Goal: Task Accomplishment & Management: Manage account settings

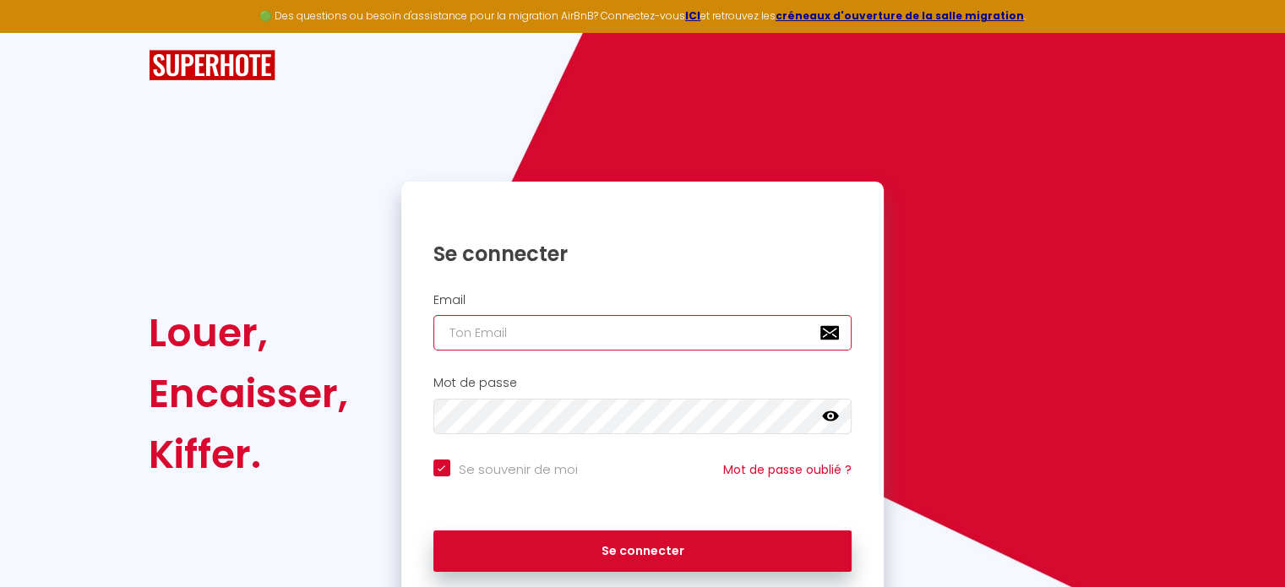
click at [507, 331] on input "email" at bounding box center [642, 332] width 419 height 35
type input "h"
checkbox input "true"
type input "he"
checkbox input "true"
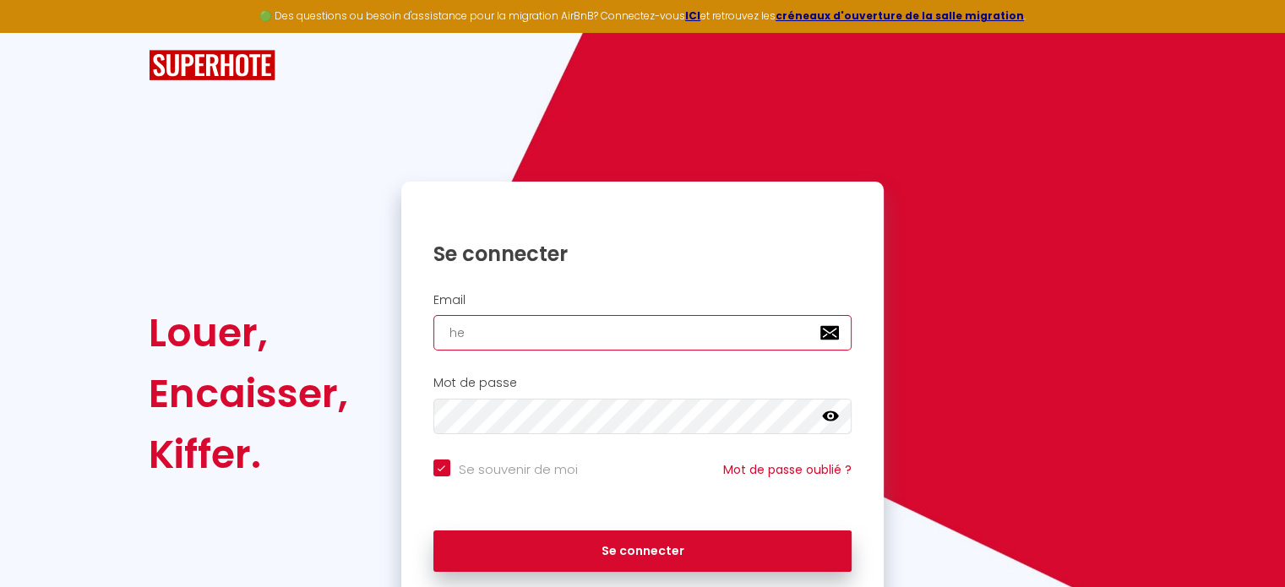
type input "hel"
checkbox input "true"
type input "heli"
checkbox input "true"
type input "helif"
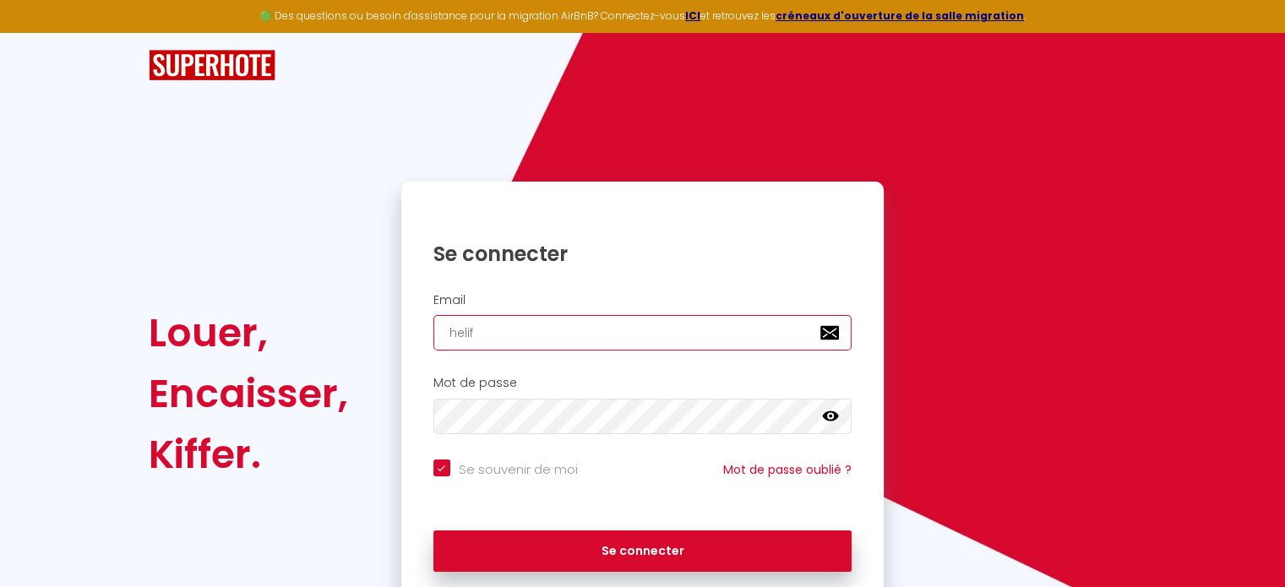
checkbox input "true"
type input "helifr"
checkbox input "true"
type input "helifre"
checkbox input "true"
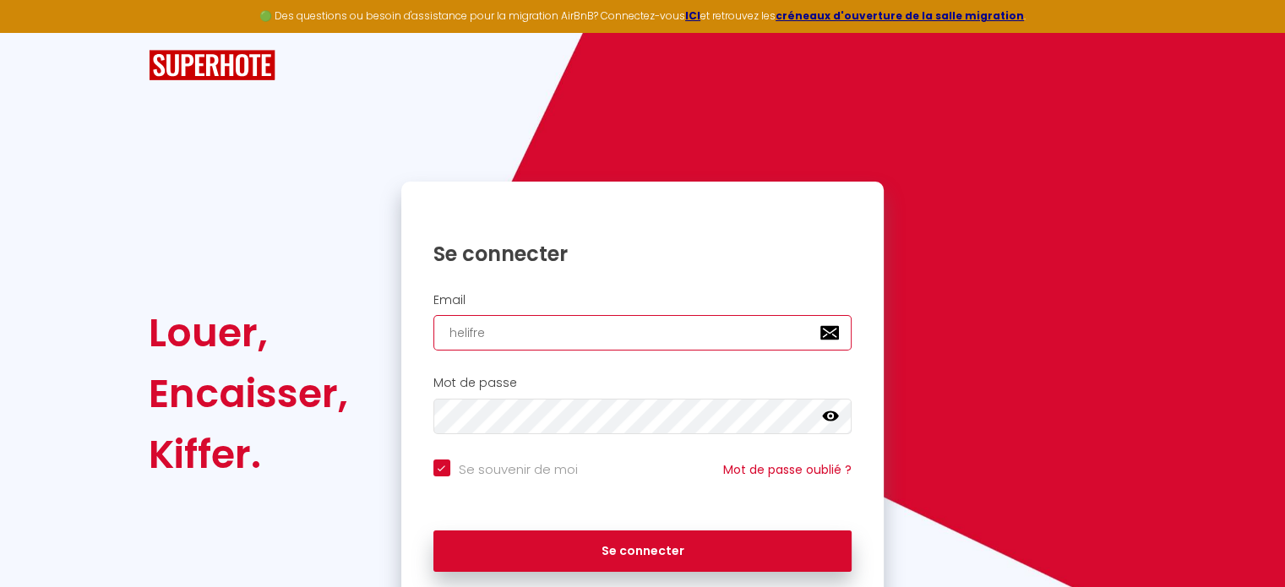
type input "helifrem"
checkbox input "true"
type input "helifremi"
checkbox input "true"
type input "helifremi@"
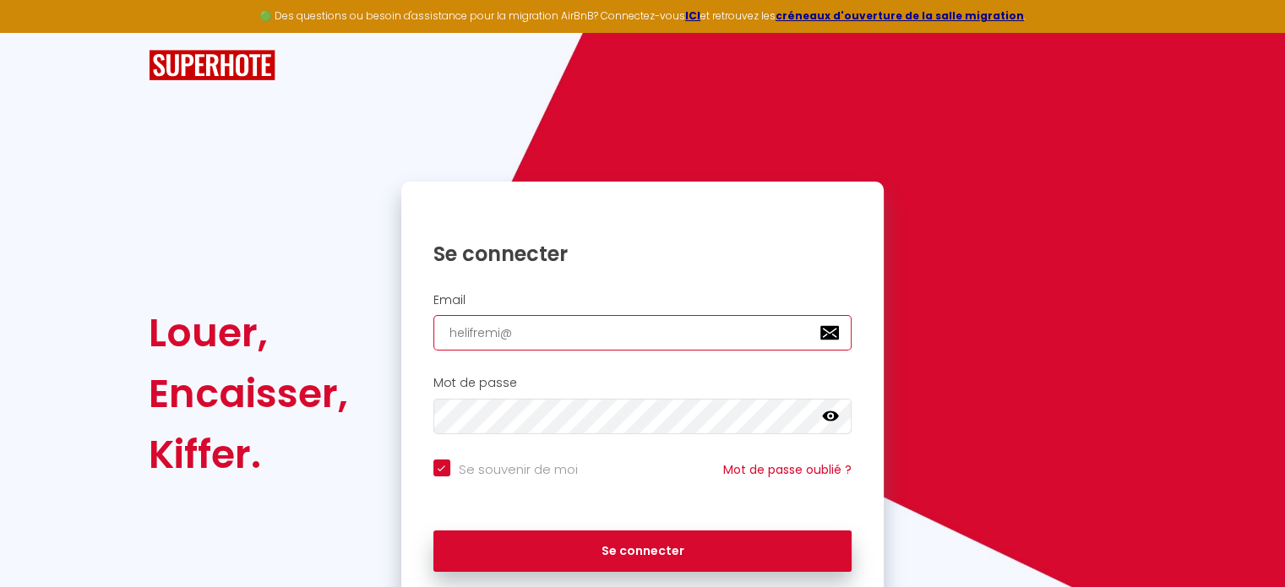
checkbox input "true"
type input "helifremi@o"
checkbox input "true"
type input "helifremi@ou"
checkbox input "true"
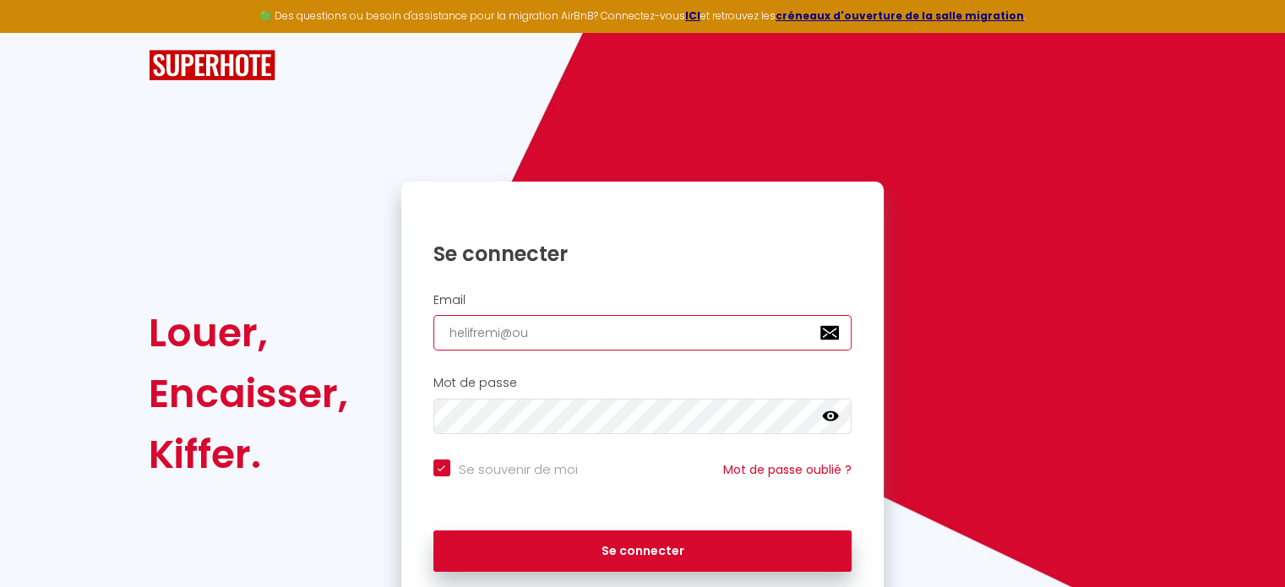
type input "helifremi@out"
checkbox input "true"
type input "helifremi@outl"
checkbox input "true"
type input "helifremi@outlo"
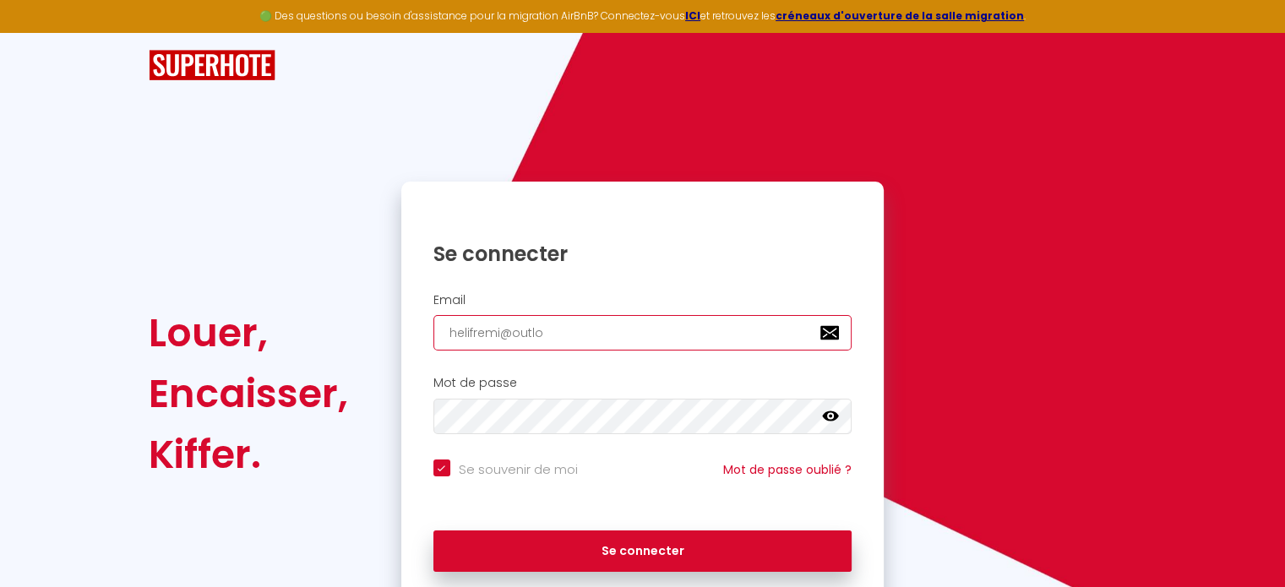
checkbox input "true"
type input "helifremi@outloo"
checkbox input "true"
type input "[EMAIL_ADDRESS]"
checkbox input "true"
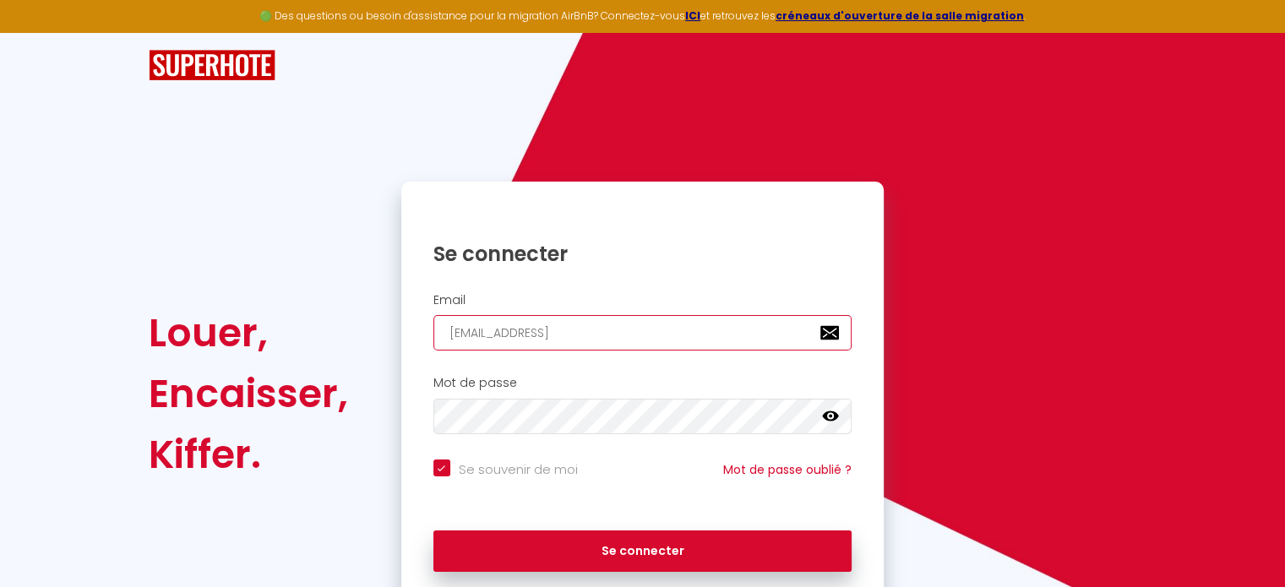
type input "[EMAIL_ADDRESS];"
checkbox input "true"
type input "[EMAIL_ADDRESS];c"
checkbox input "true"
type input "[EMAIL_ADDRESS];co"
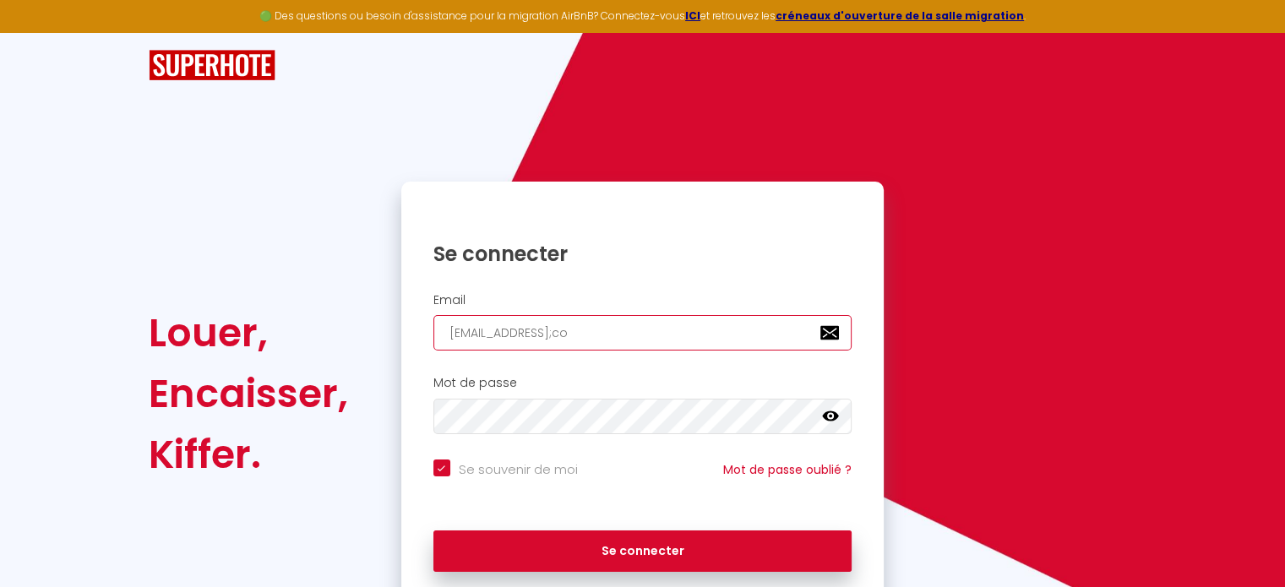
checkbox input "true"
type input "[EMAIL_ADDRESS];com"
checkbox input "true"
type input "[EMAIL_ADDRESS];co"
checkbox input "true"
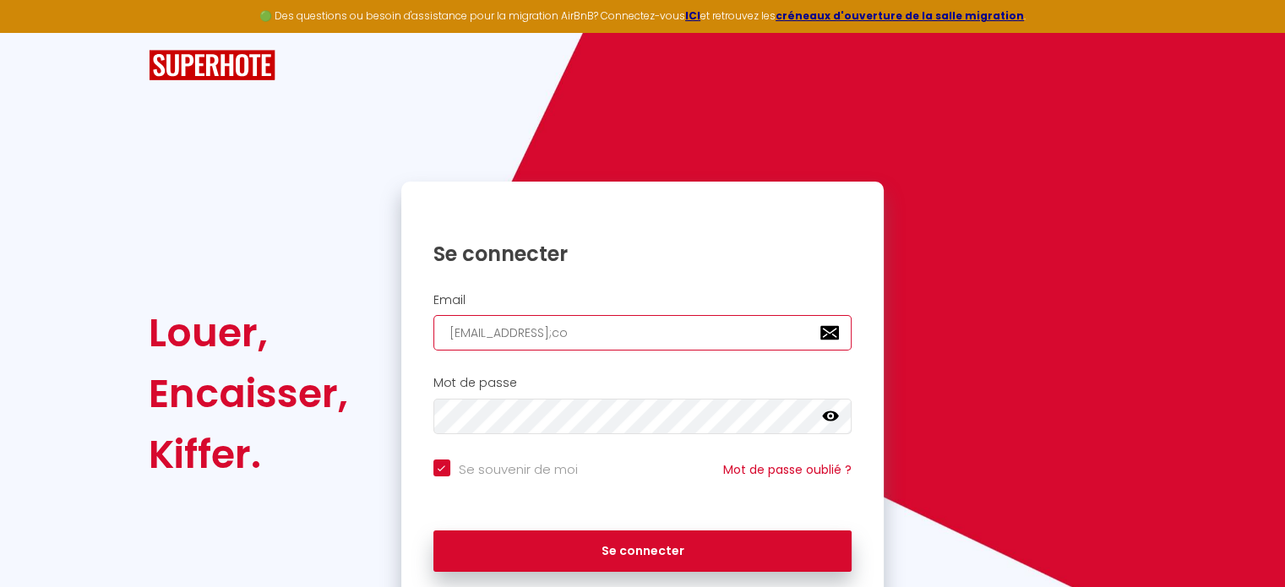
type input "[EMAIL_ADDRESS];c"
checkbox input "true"
type input "[EMAIL_ADDRESS];"
checkbox input "true"
type input "[EMAIL_ADDRESS]"
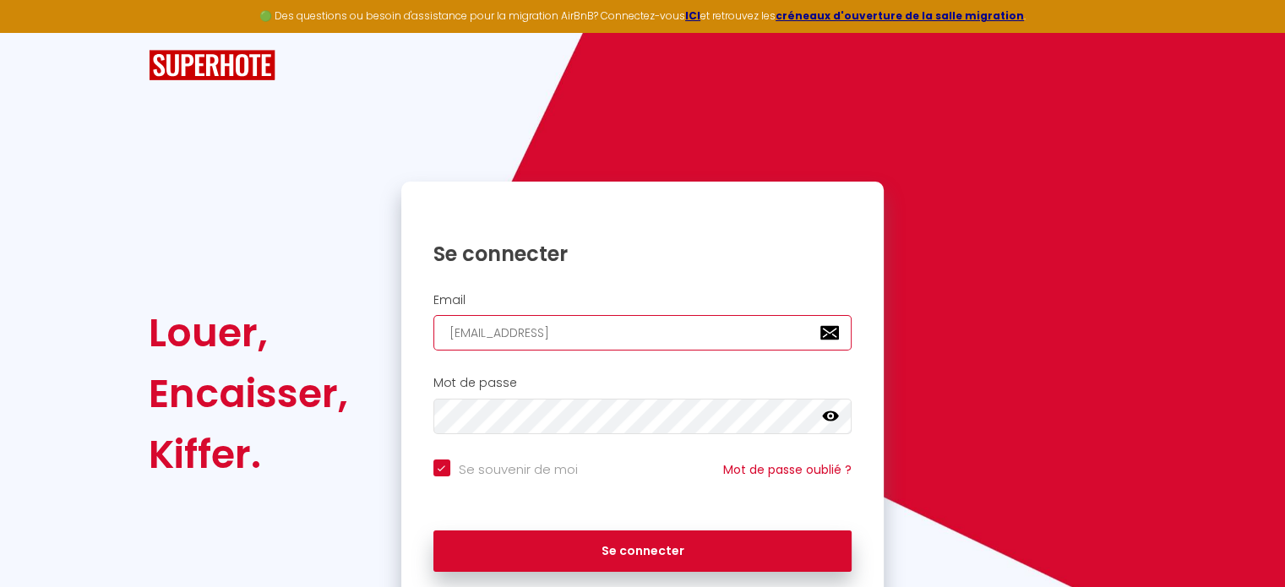
checkbox input "true"
type input "[EMAIL_ADDRESS]."
checkbox input "true"
type input "helifremi@outlook.f"
checkbox input "true"
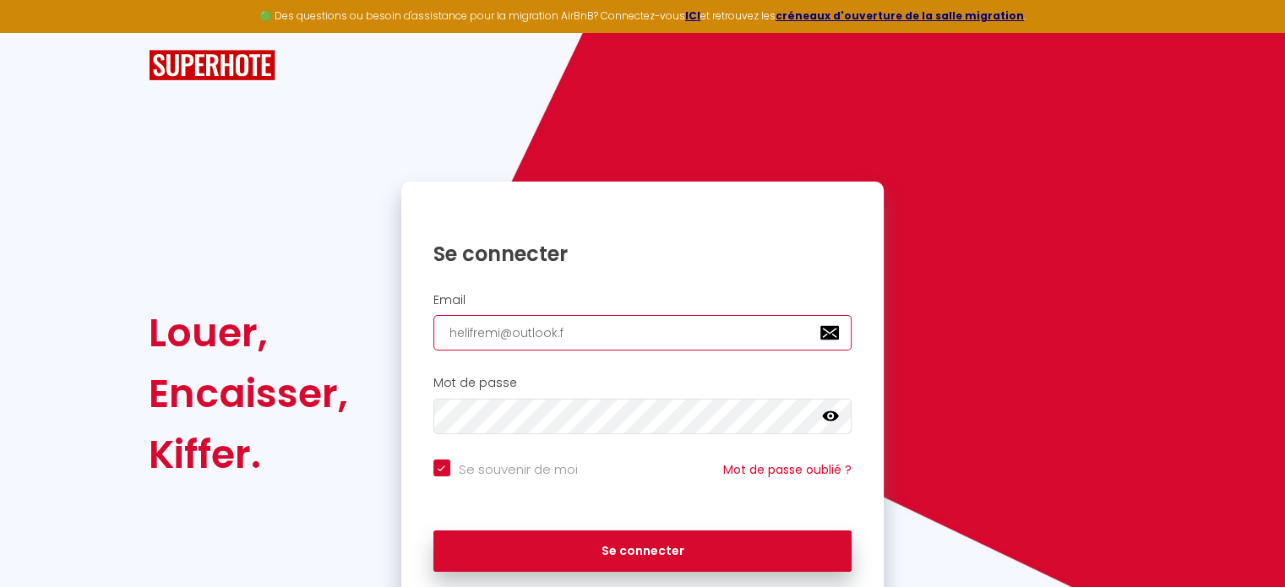
type input "[EMAIL_ADDRESS][DOMAIN_NAME]"
checkbox input "true"
type input "[EMAIL_ADDRESS][DOMAIN_NAME]"
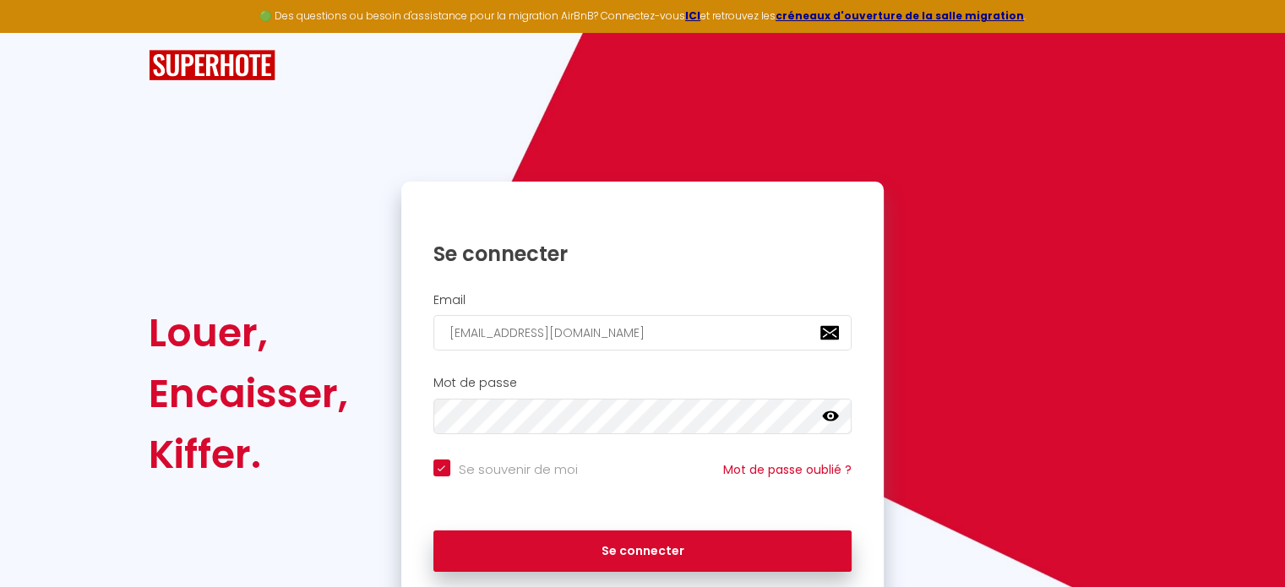
click at [827, 422] on icon at bounding box center [830, 416] width 17 height 17
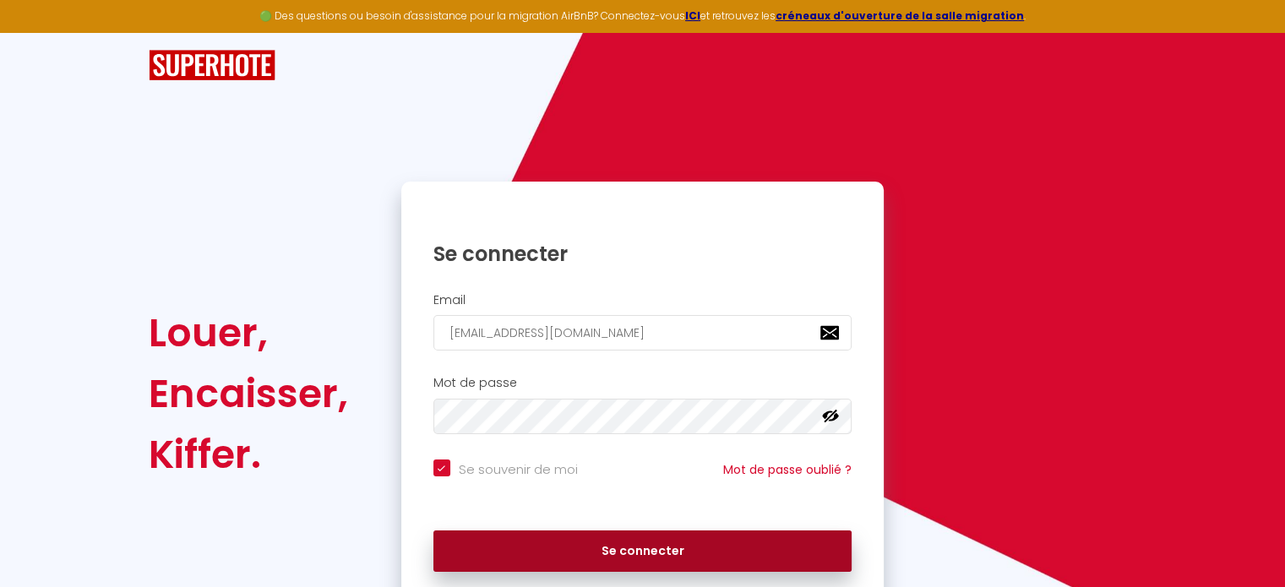
click at [632, 550] on button "Se connecter" at bounding box center [642, 552] width 419 height 42
checkbox input "true"
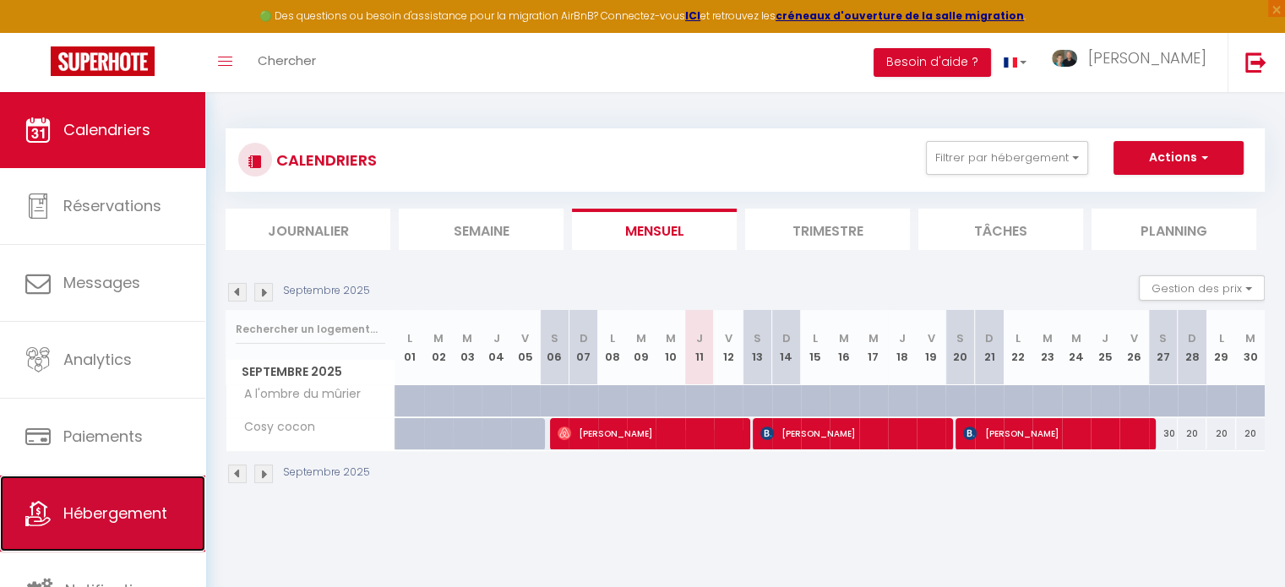
click at [82, 516] on span "Hébergement" at bounding box center [115, 513] width 104 height 21
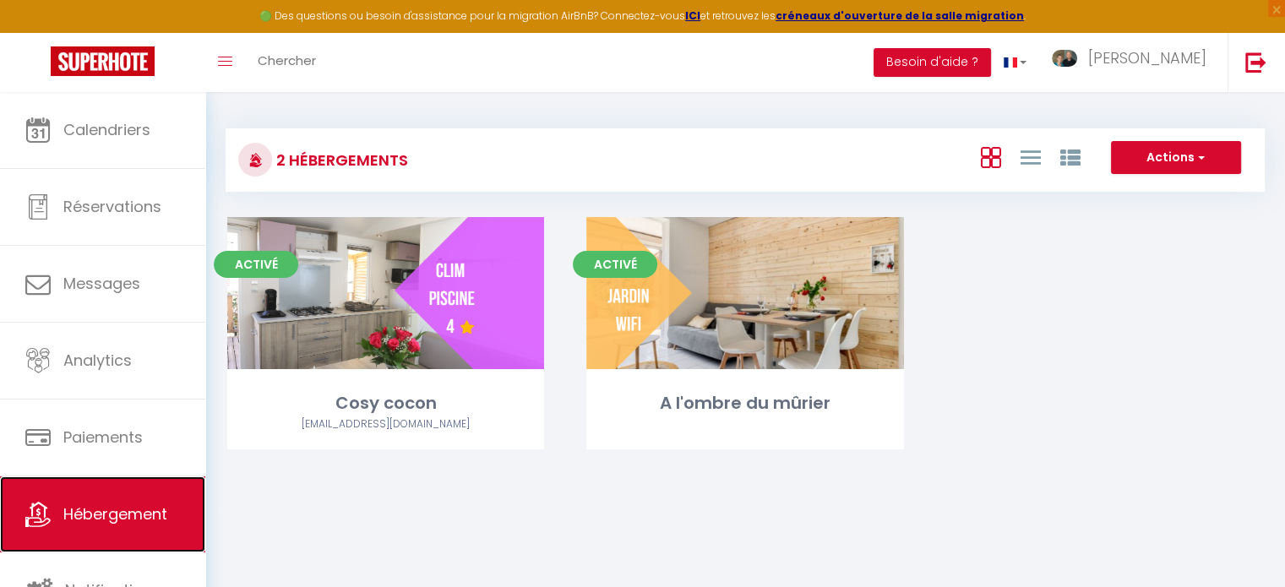
click at [82, 516] on span "Hébergement" at bounding box center [115, 513] width 104 height 21
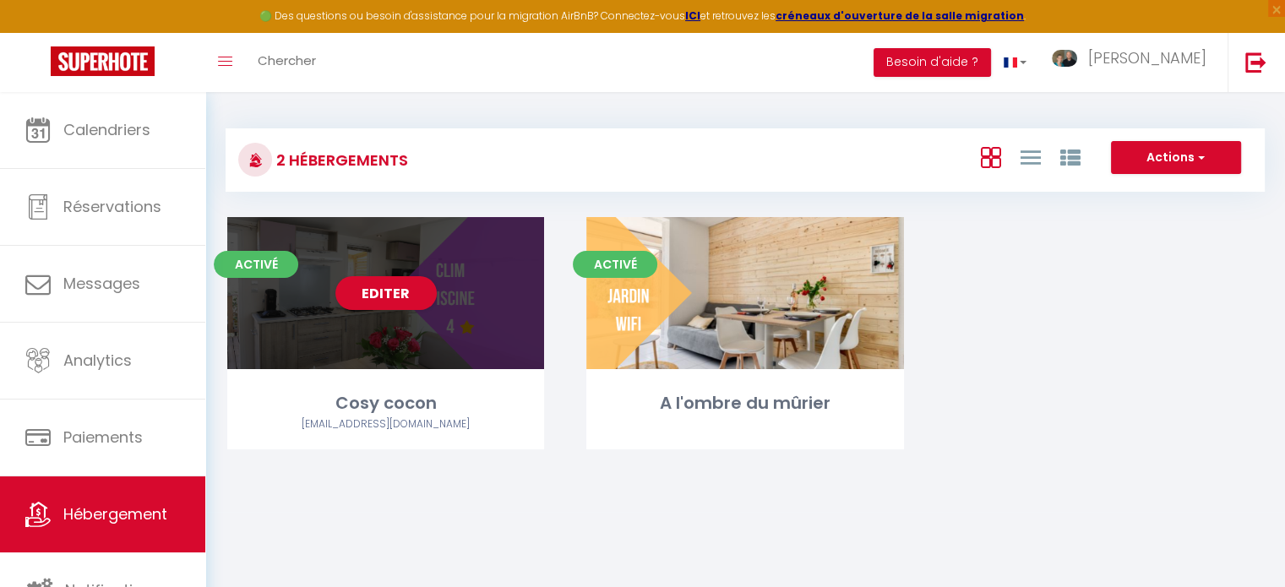
click at [482, 312] on div "Editer" at bounding box center [385, 293] width 317 height 152
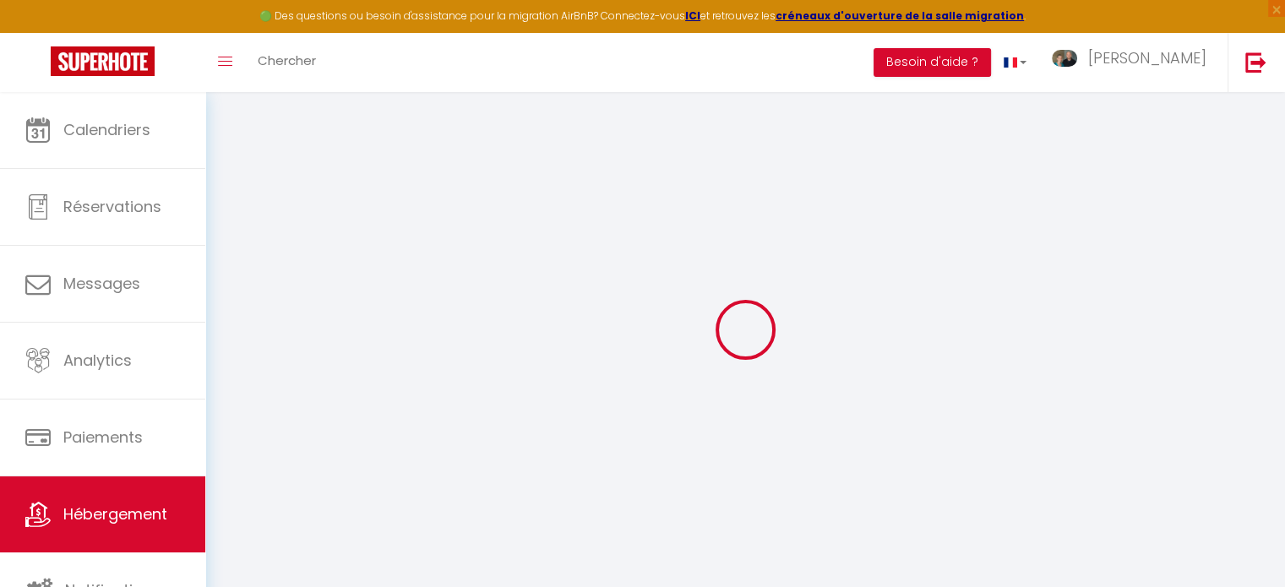
click at [482, 312] on div at bounding box center [745, 329] width 1039 height 435
select select
checkbox input "false"
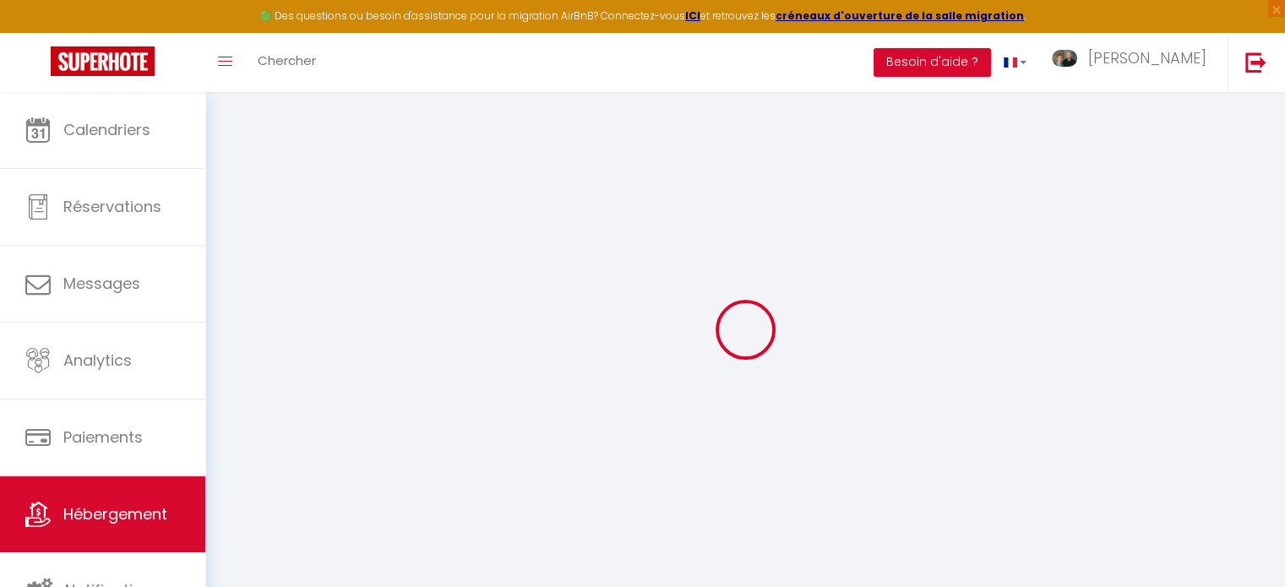
checkbox input "false"
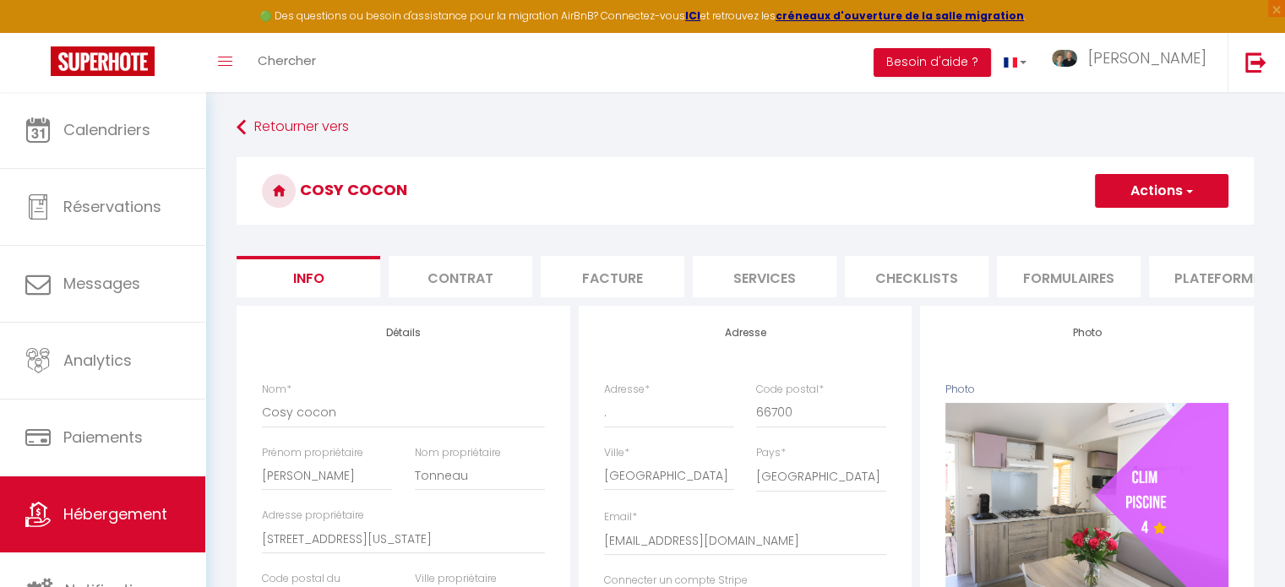
click at [1243, 297] on li "Plateformes" at bounding box center [1221, 276] width 144 height 41
select select
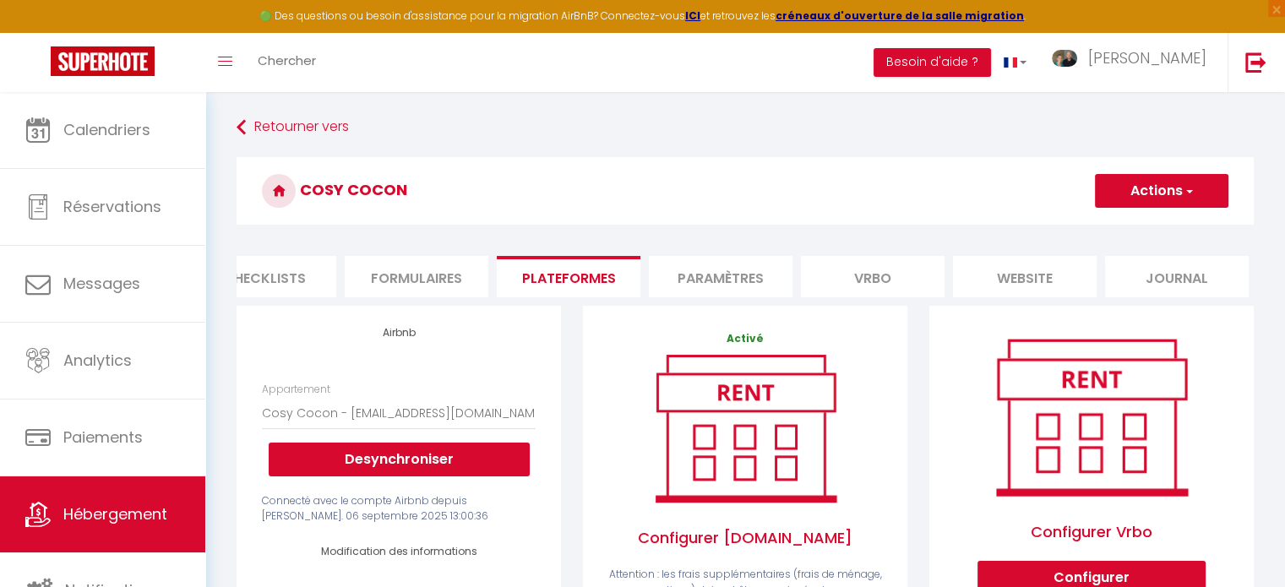
scroll to position [0, 656]
click at [1041, 277] on li "website" at bounding box center [1022, 276] width 144 height 41
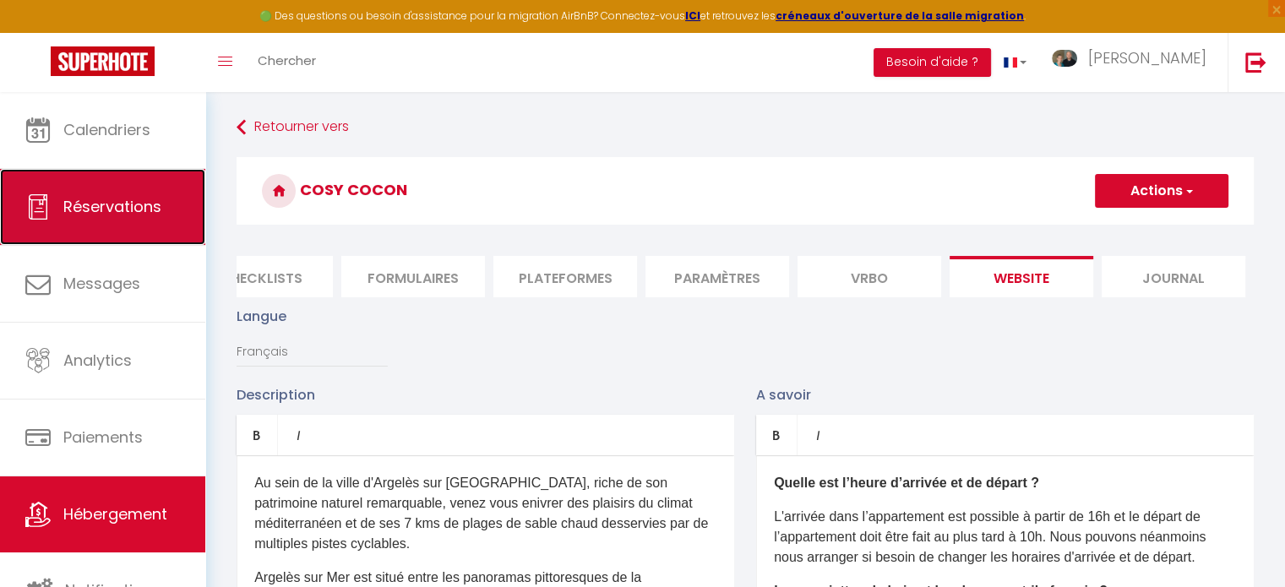
click at [122, 202] on span "Réservations" at bounding box center [112, 206] width 98 height 21
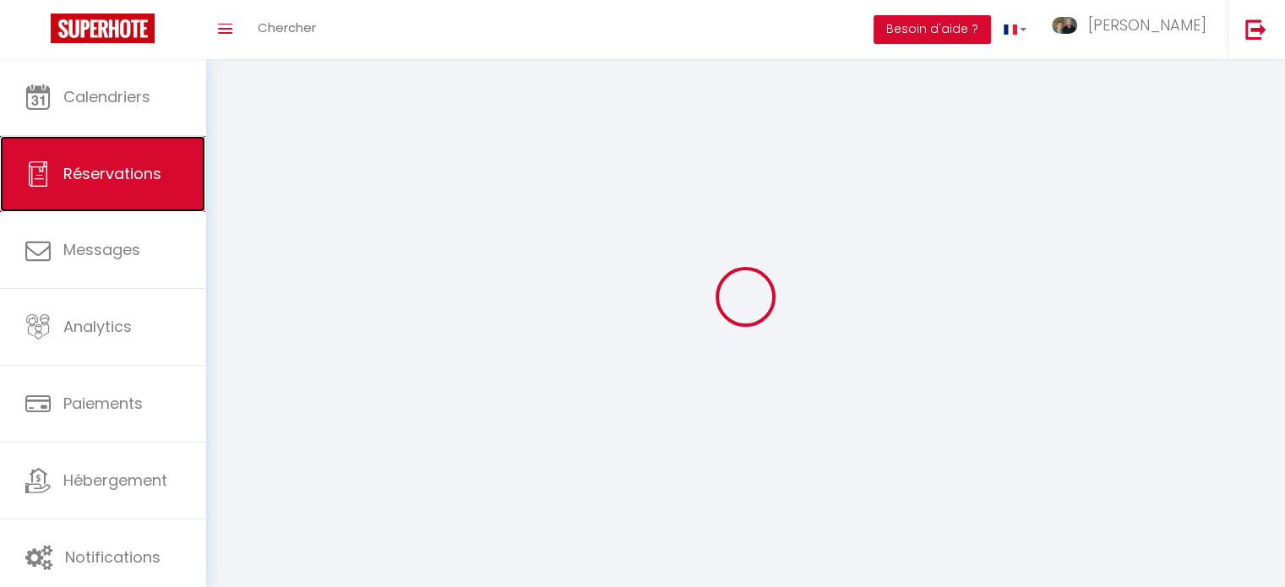
click at [122, 202] on link "Réservations" at bounding box center [102, 174] width 205 height 76
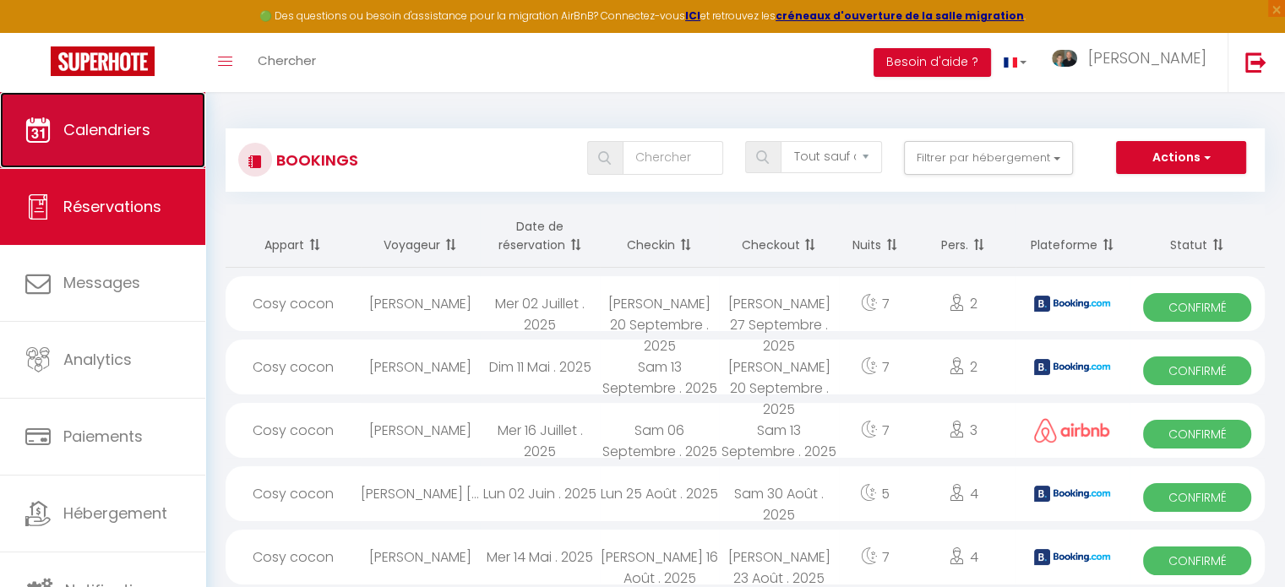
click at [114, 127] on span "Calendriers" at bounding box center [106, 129] width 87 height 21
